Goal: Navigation & Orientation: Find specific page/section

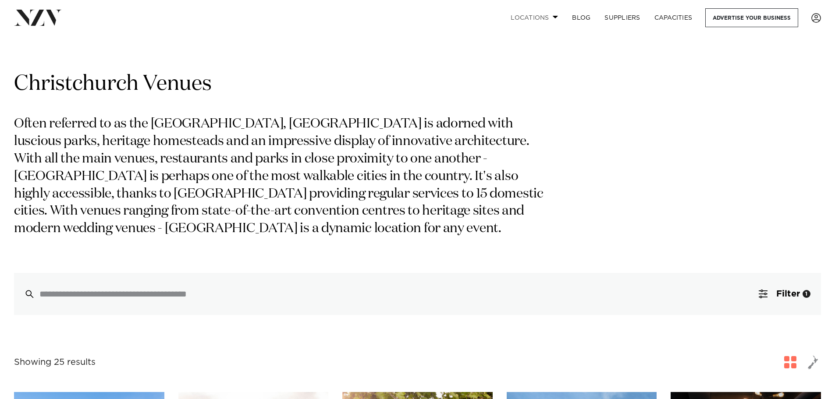
click at [550, 17] on link "Locations" at bounding box center [534, 17] width 61 height 19
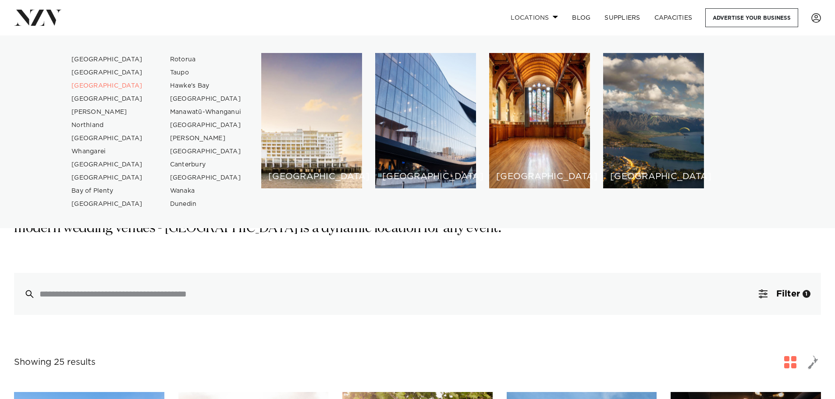
click at [549, 18] on link "Locations" at bounding box center [534, 17] width 61 height 19
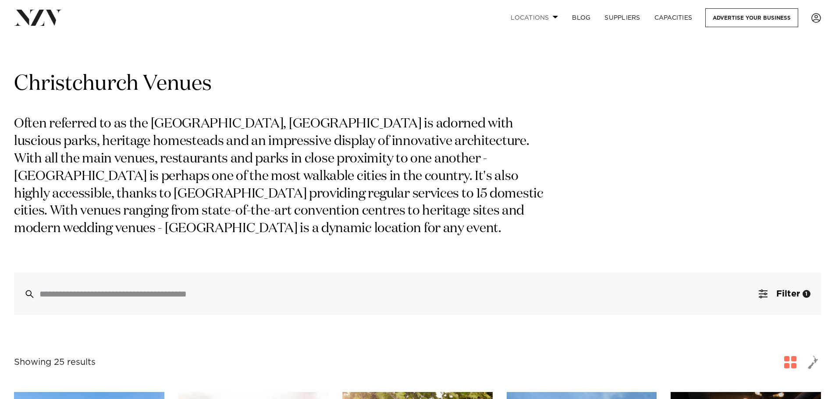
click at [553, 18] on span at bounding box center [556, 16] width 6 height 3
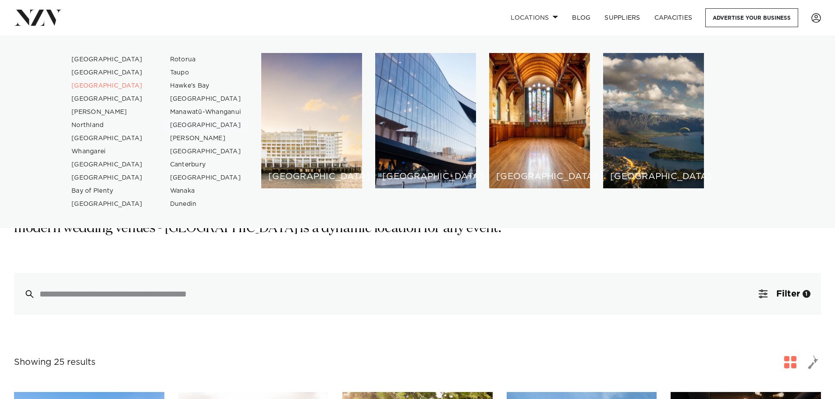
click at [182, 125] on link "[GEOGRAPHIC_DATA]" at bounding box center [205, 125] width 85 height 13
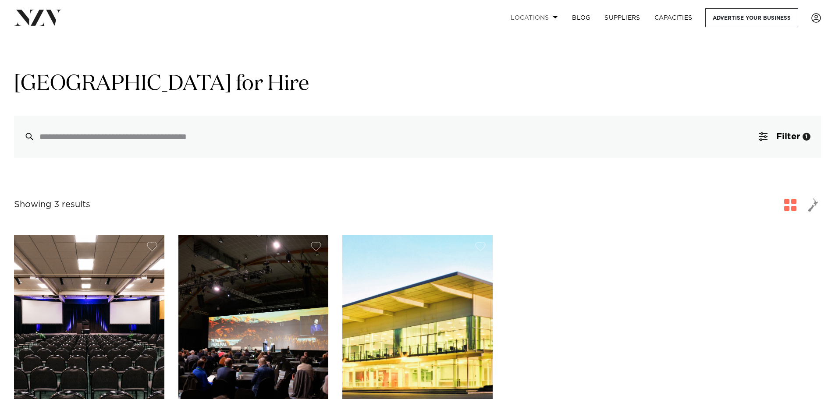
click at [537, 15] on link "Locations" at bounding box center [534, 17] width 61 height 19
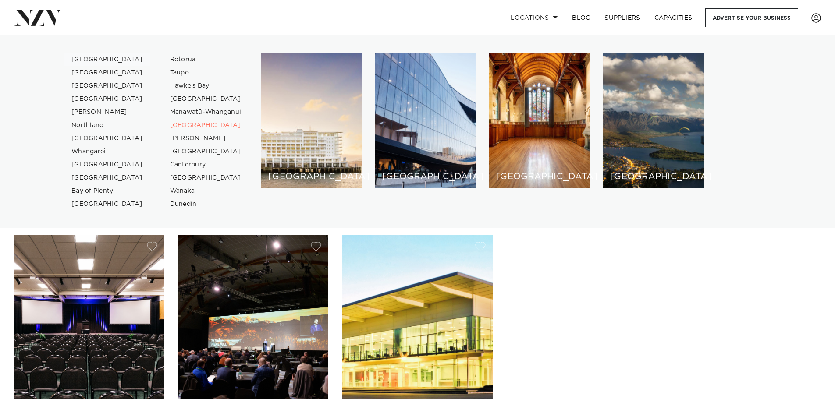
click at [89, 60] on link "[GEOGRAPHIC_DATA]" at bounding box center [106, 59] width 85 height 13
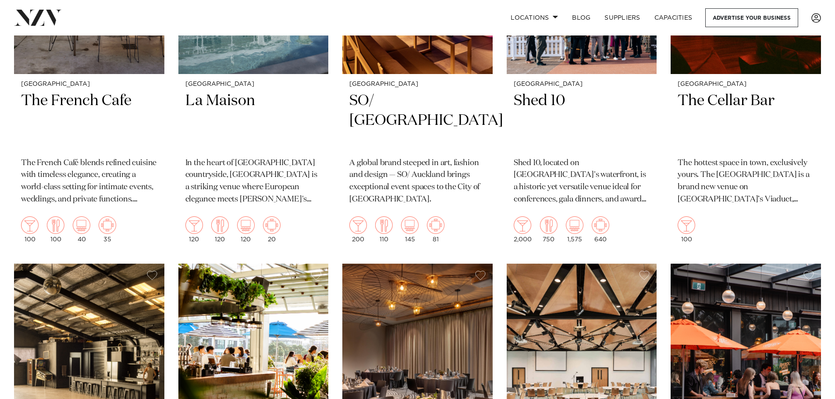
scroll to position [6240, 0]
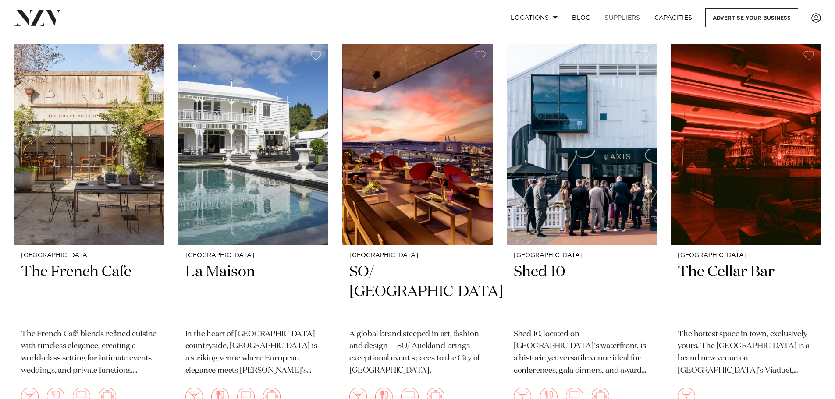
click at [613, 17] on link "SUPPLIERS" at bounding box center [623, 17] width 50 height 19
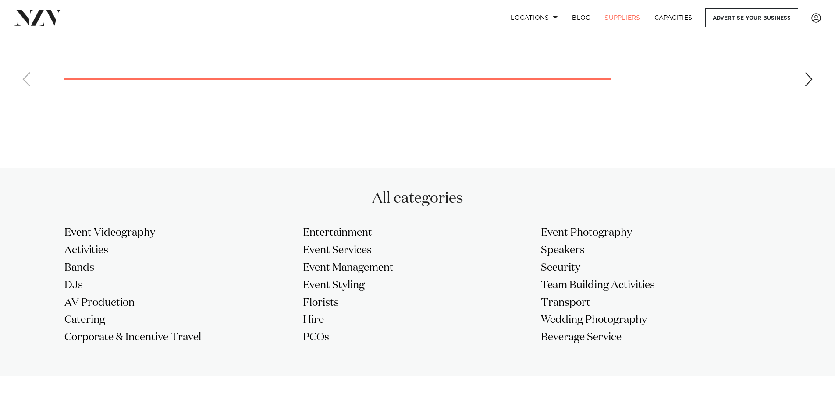
scroll to position [307, 0]
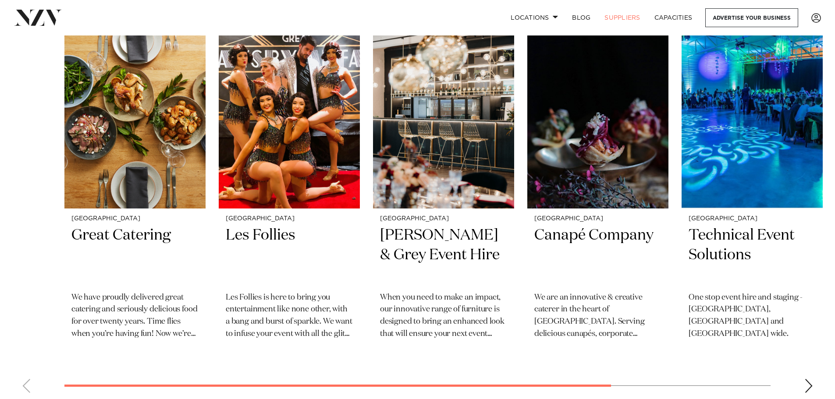
click at [809, 389] on div "Next slide" at bounding box center [808, 386] width 9 height 14
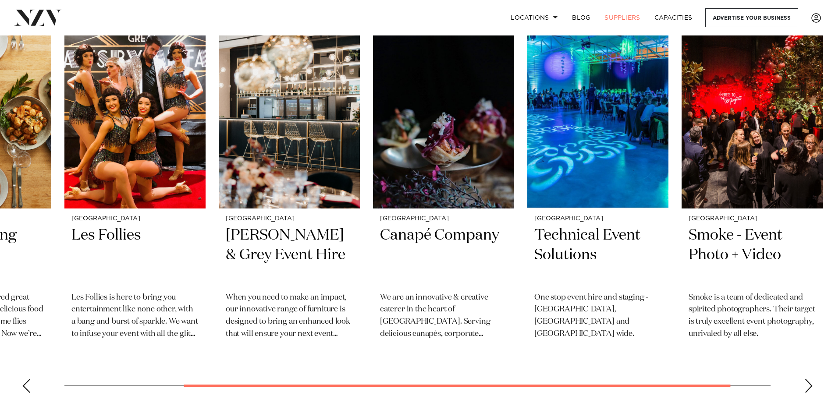
click at [809, 388] on div "Next slide" at bounding box center [808, 386] width 9 height 14
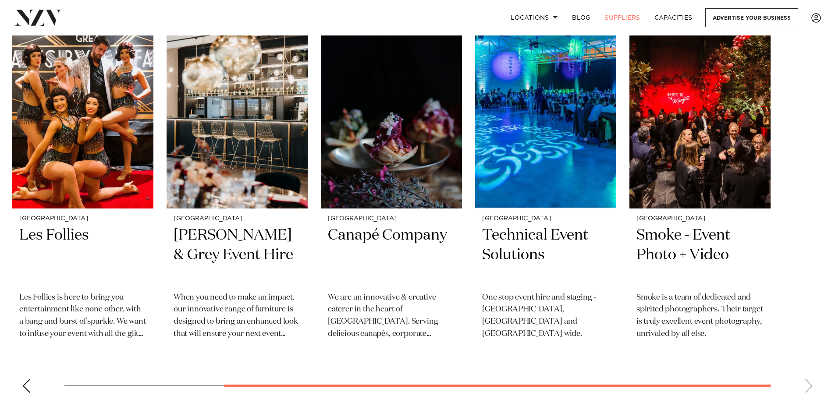
click at [809, 388] on swiper-container "Auckland Great Catering We have proudly delivered great catering and seriously …" at bounding box center [417, 209] width 835 height 381
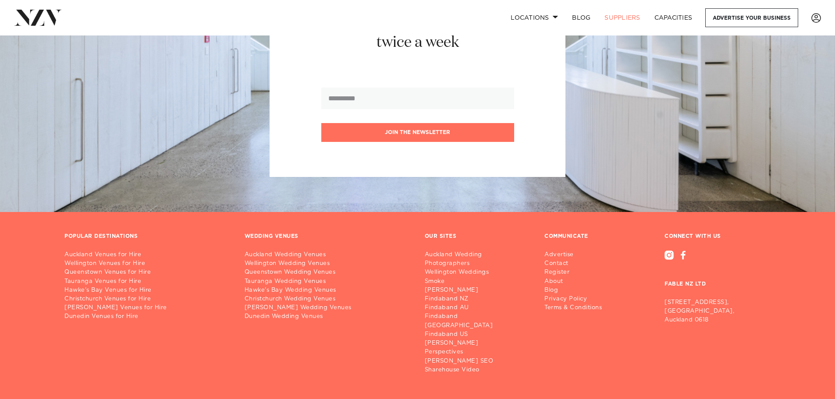
scroll to position [1518, 0]
